Goal: Task Accomplishment & Management: Complete application form

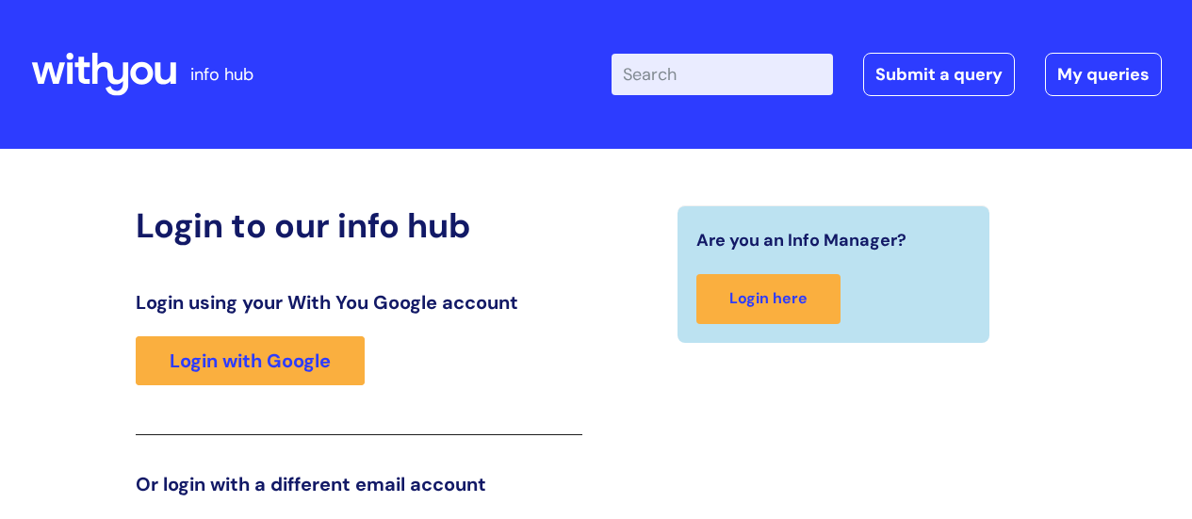
scroll to position [287, 0]
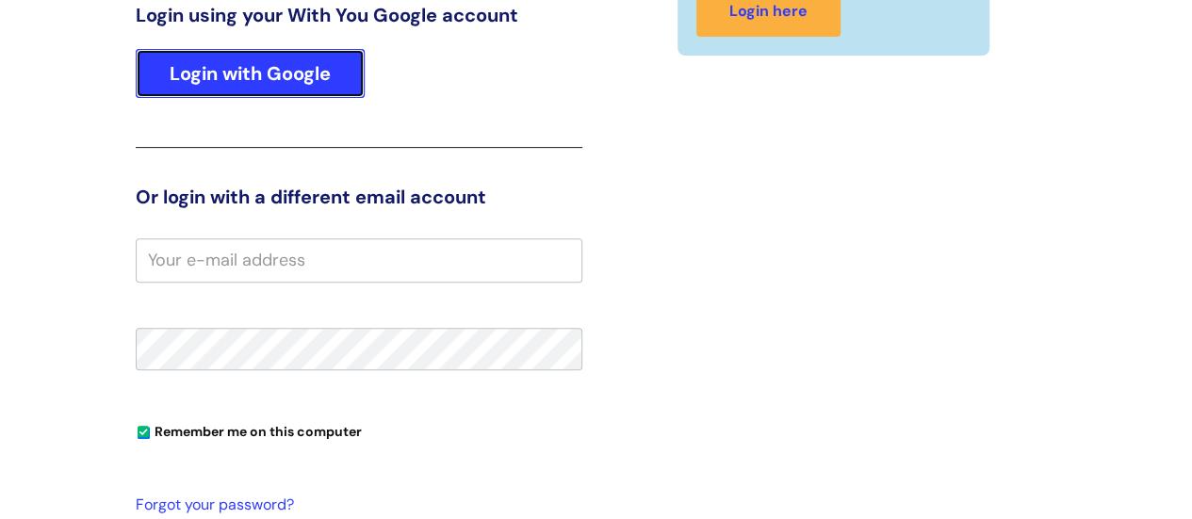
click at [147, 58] on link "Login with Google" at bounding box center [250, 73] width 229 height 49
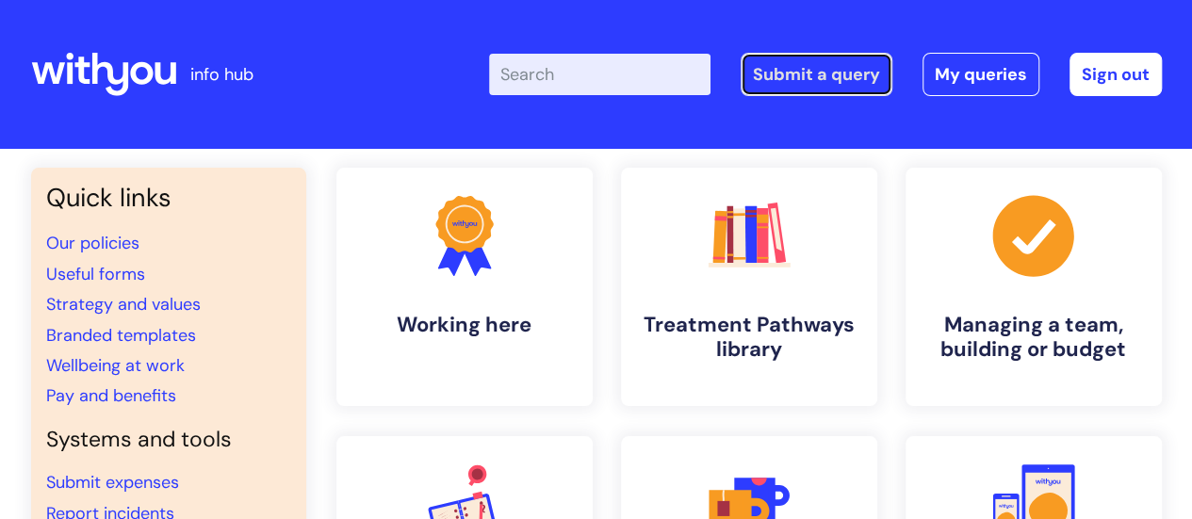
click at [819, 80] on link "Submit a query" at bounding box center [816, 74] width 152 height 43
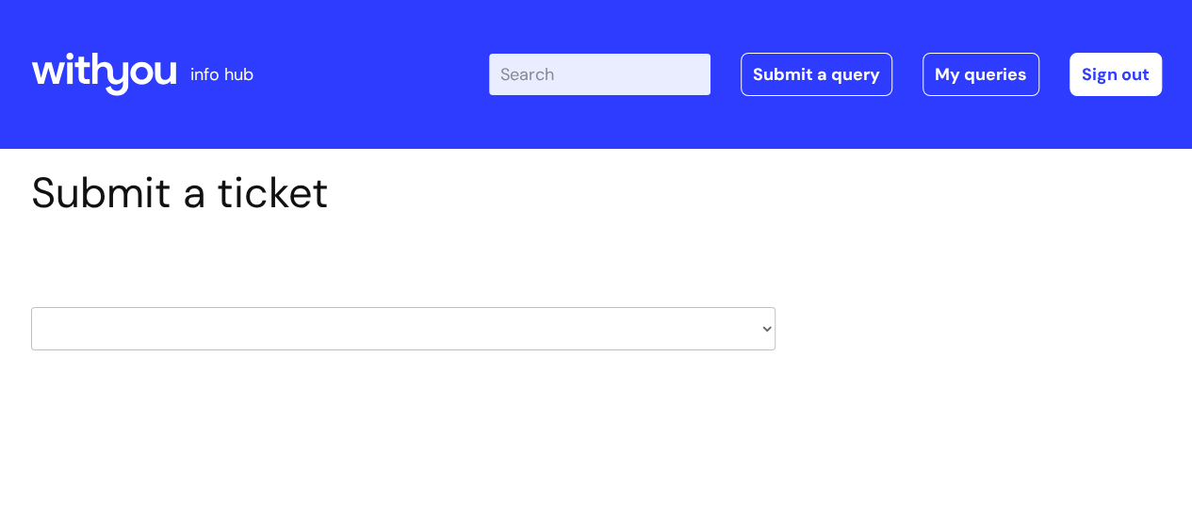
click at [733, 330] on select "HR / People IT and Support Clinical Drug Alerts Finance Accounts Data Support T…" at bounding box center [403, 328] width 744 height 43
select select "hr_/_people"
click at [31, 307] on select "HR / People IT and Support Clinical Drug Alerts Finance Accounts Data Support T…" at bounding box center [403, 328] width 744 height 43
select select "80004157202"
click at [354, 450] on select "... Absence Query Holiday Query Employee change request General HR Query iTrent…" at bounding box center [403, 450] width 744 height 43
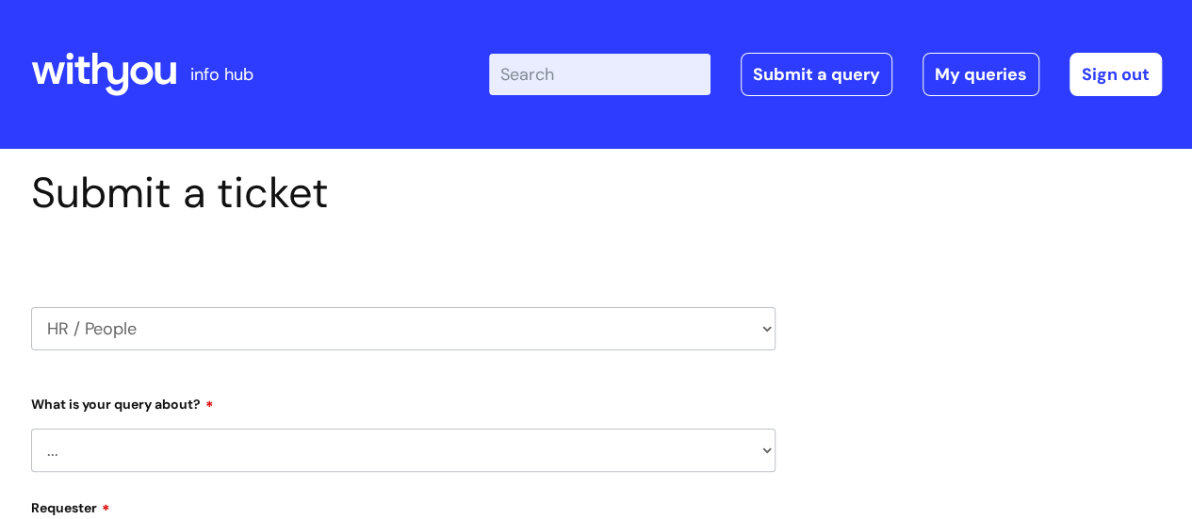
select select "Absence Query"
click at [31, 429] on select "... Absence Query Holiday Query Employee change request General HR Query iTrent…" at bounding box center [403, 450] width 744 height 43
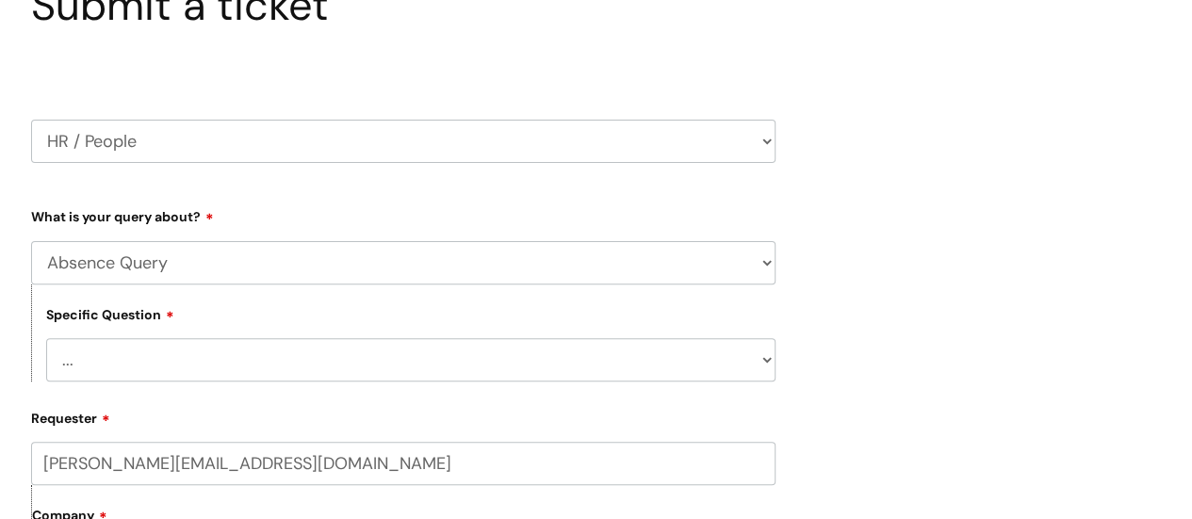
scroll to position [188, 0]
click at [475, 355] on select "... Bank holiday query Holiday query Maternity Other absence query Paternity Sh…" at bounding box center [410, 358] width 729 height 43
select select "Sickness query"
click at [46, 338] on select "... Bank holiday query Holiday query Maternity Other absence query Paternity Sh…" at bounding box center [410, 358] width 729 height 43
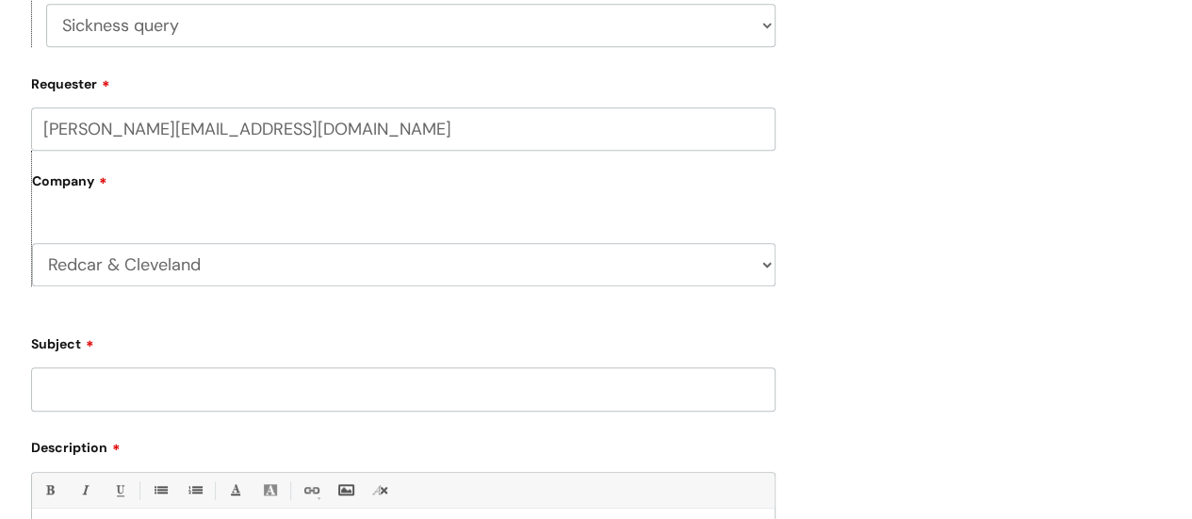
scroll to position [565, 0]
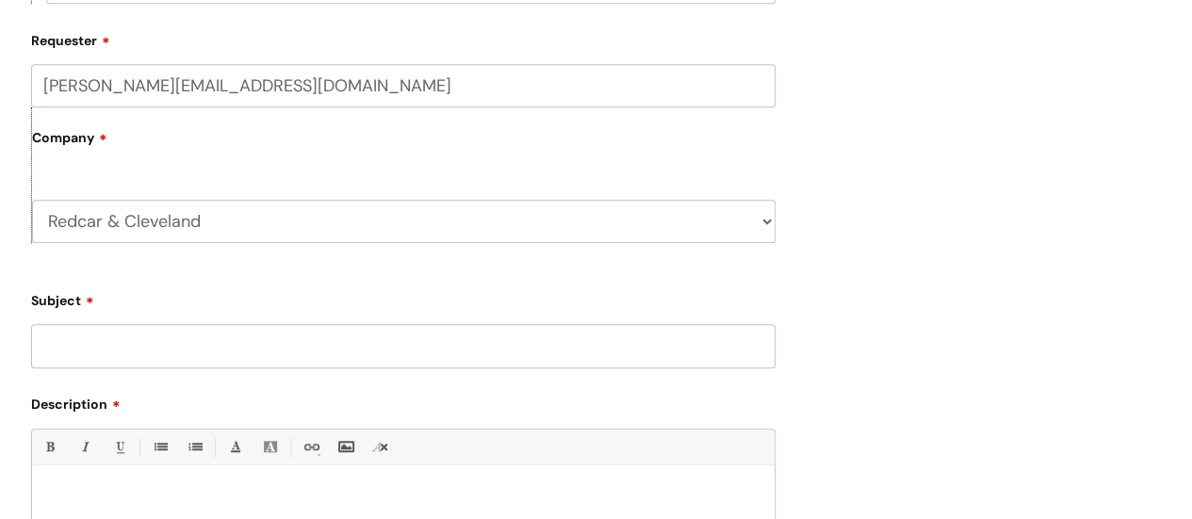
click at [284, 342] on input "Subject" at bounding box center [403, 345] width 744 height 43
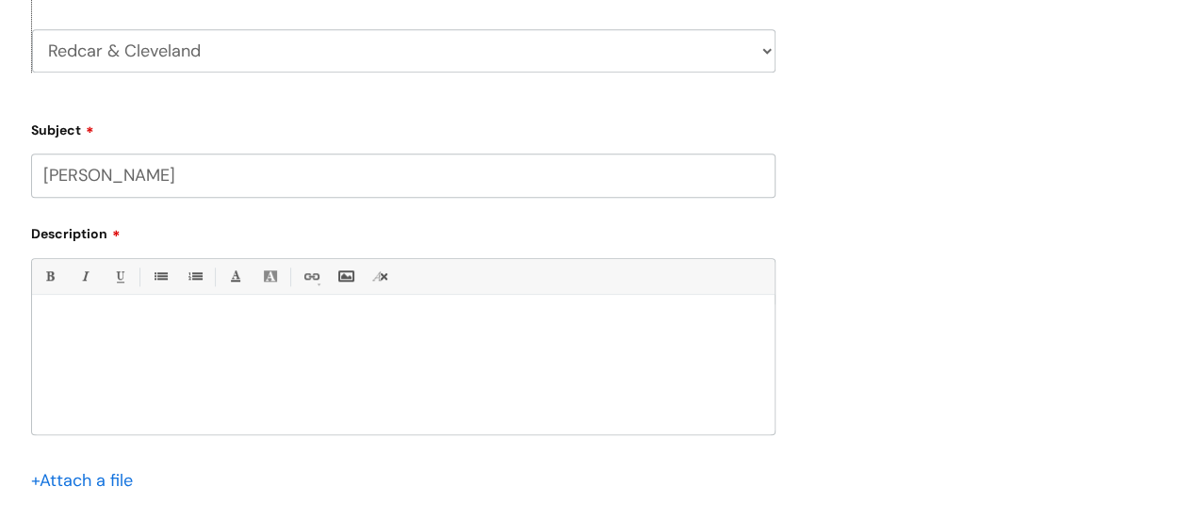
scroll to position [848, 0]
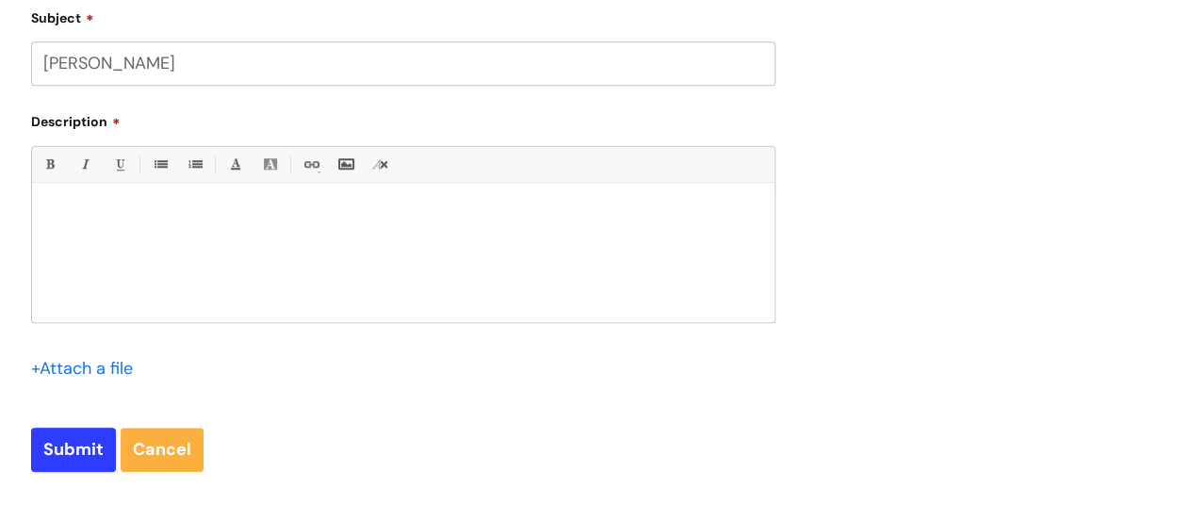
type input "[PERSON_NAME]"
click at [539, 216] on p at bounding box center [403, 214] width 714 height 17
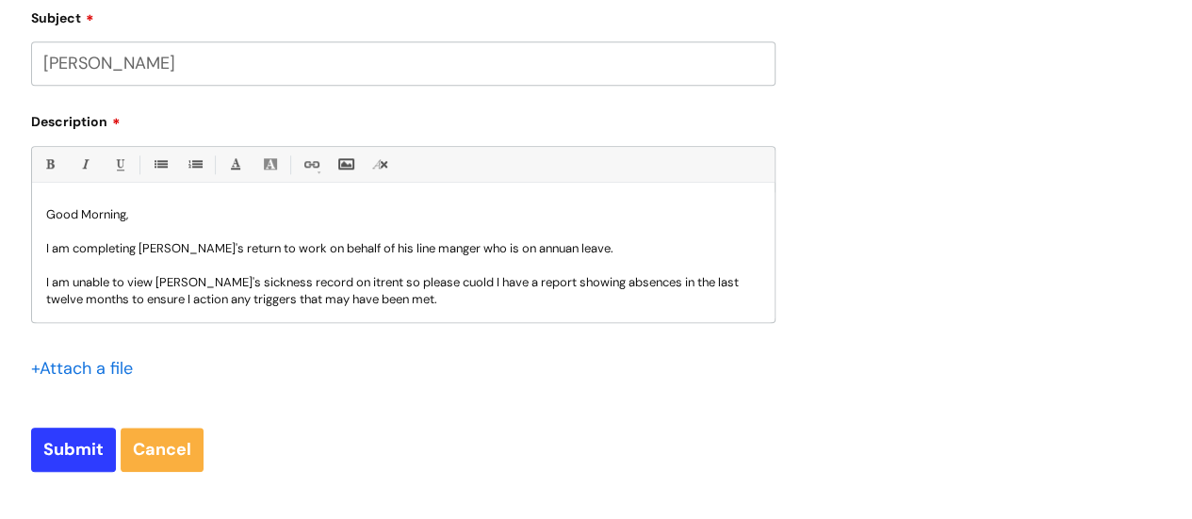
scroll to position [19, 0]
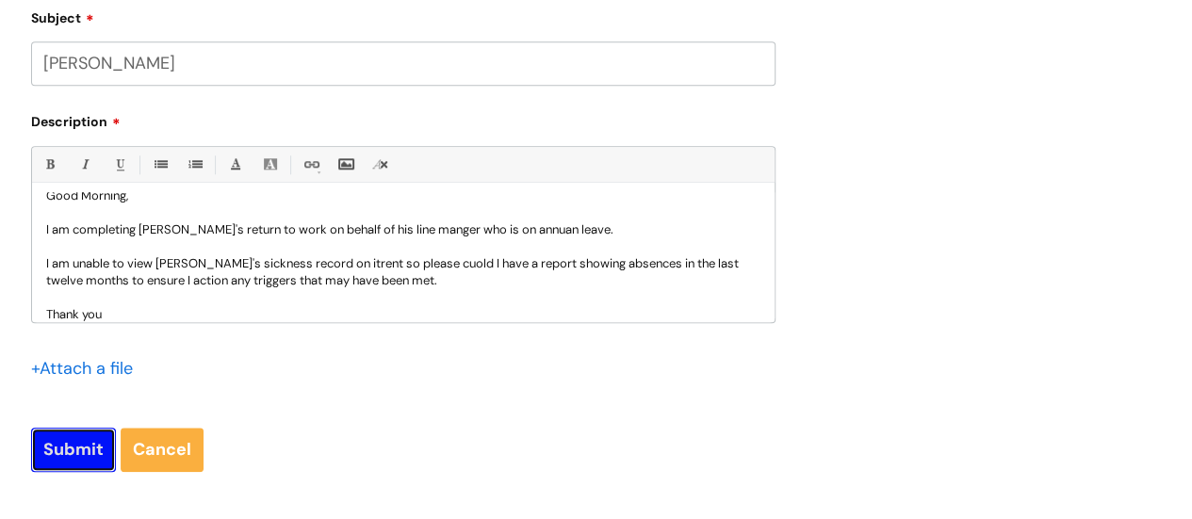
click at [48, 455] on input "Submit" at bounding box center [73, 449] width 85 height 43
type input "Please Wait..."
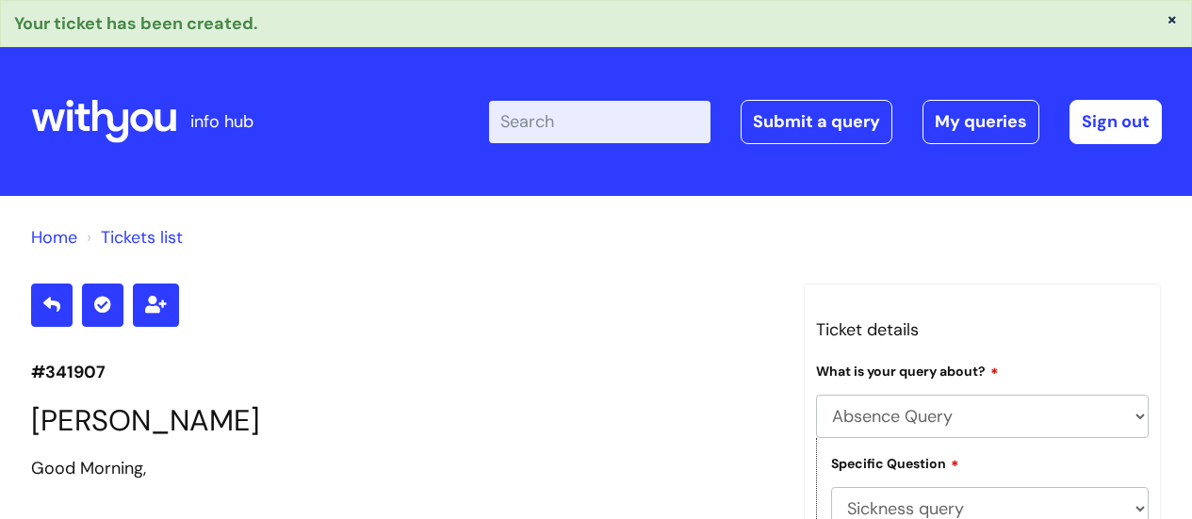
select select "Absence Query"
select select "Sickness query"
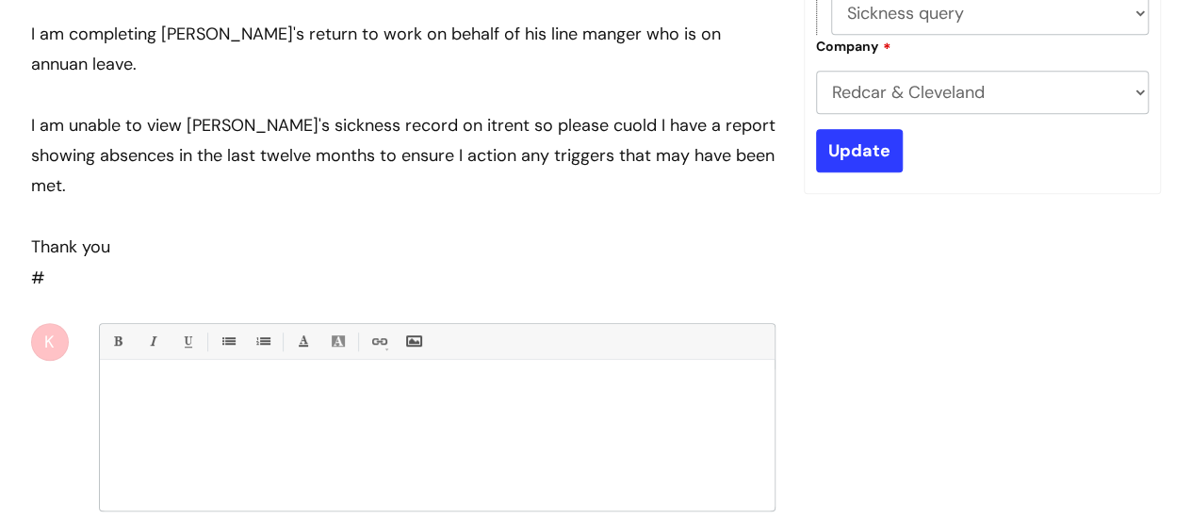
scroll to position [471, 0]
